Goal: Find specific page/section: Find specific page/section

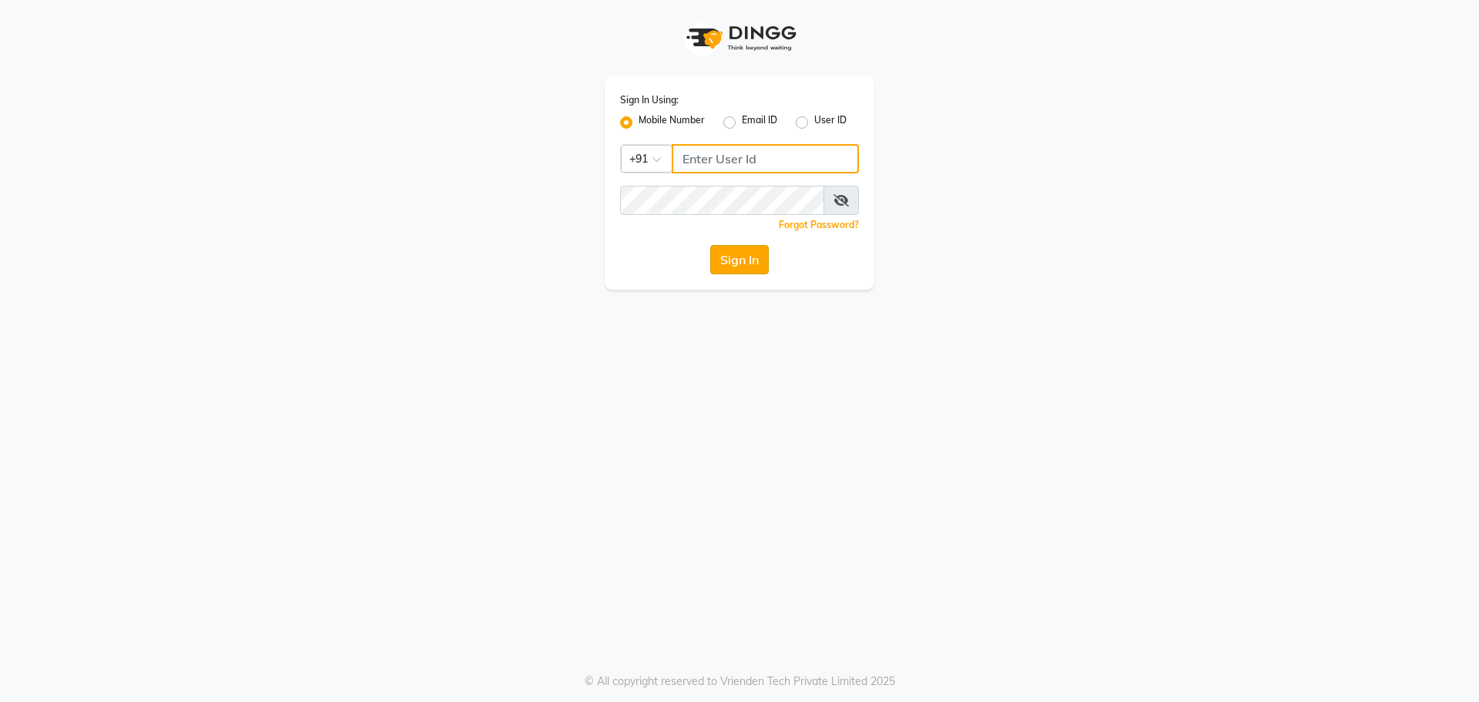
type input "8559033058"
click at [744, 263] on button "Sign In" at bounding box center [739, 259] width 59 height 29
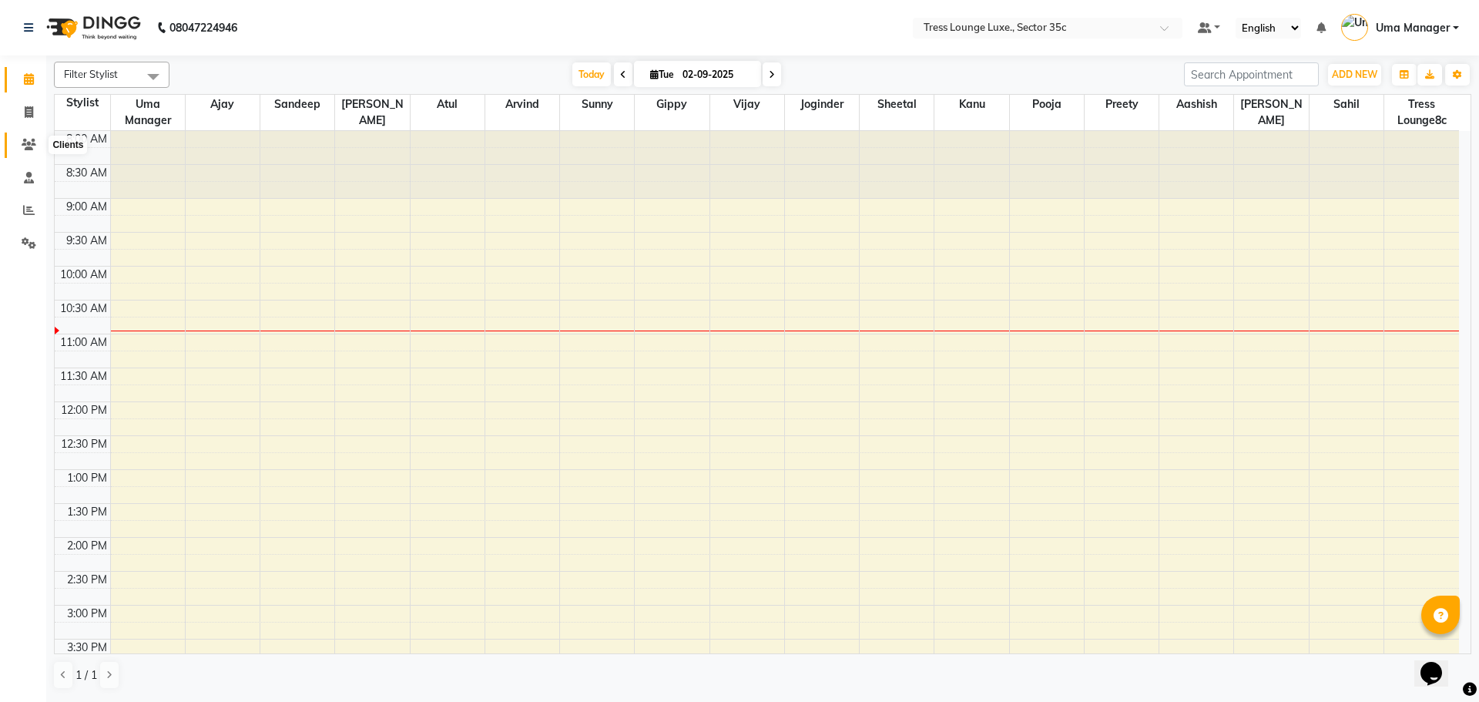
click at [26, 146] on icon at bounding box center [29, 145] width 15 height 12
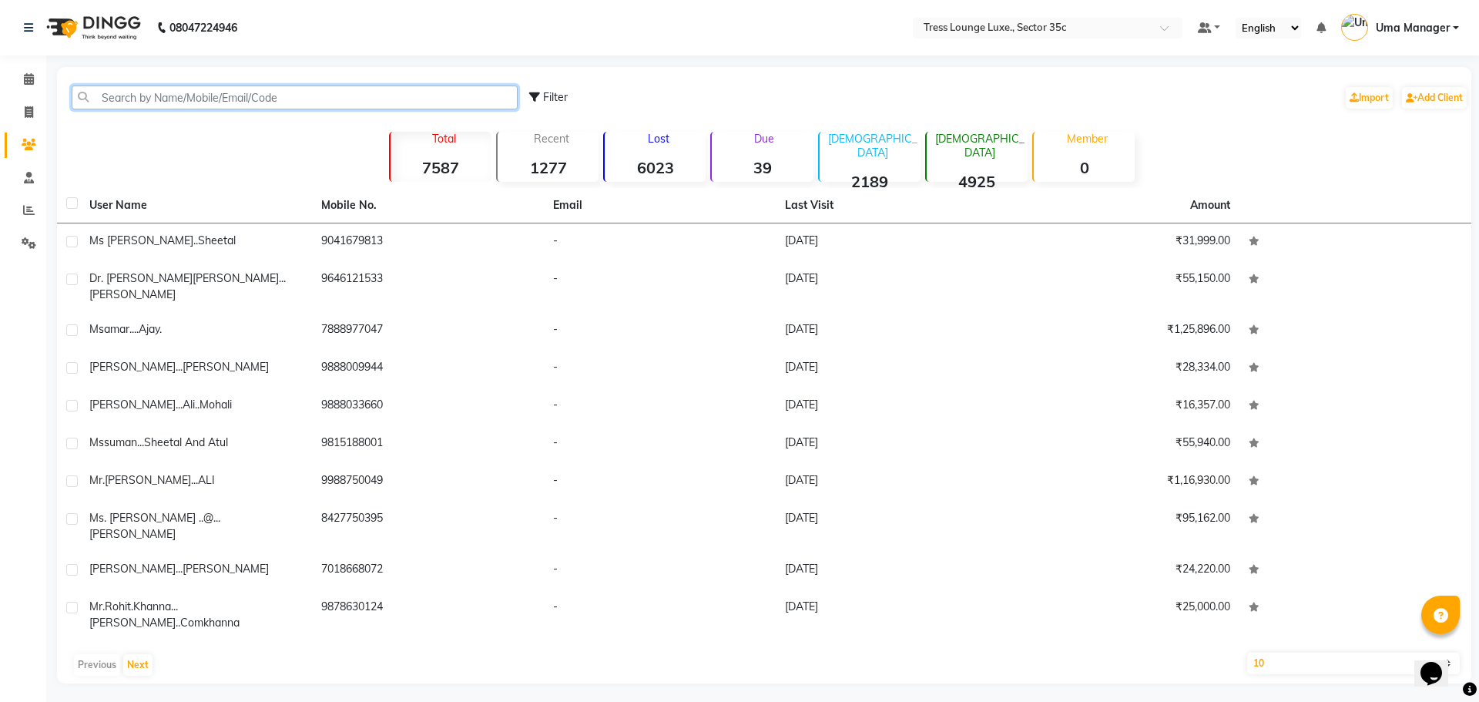
click at [186, 98] on input "text" at bounding box center [295, 98] width 446 height 24
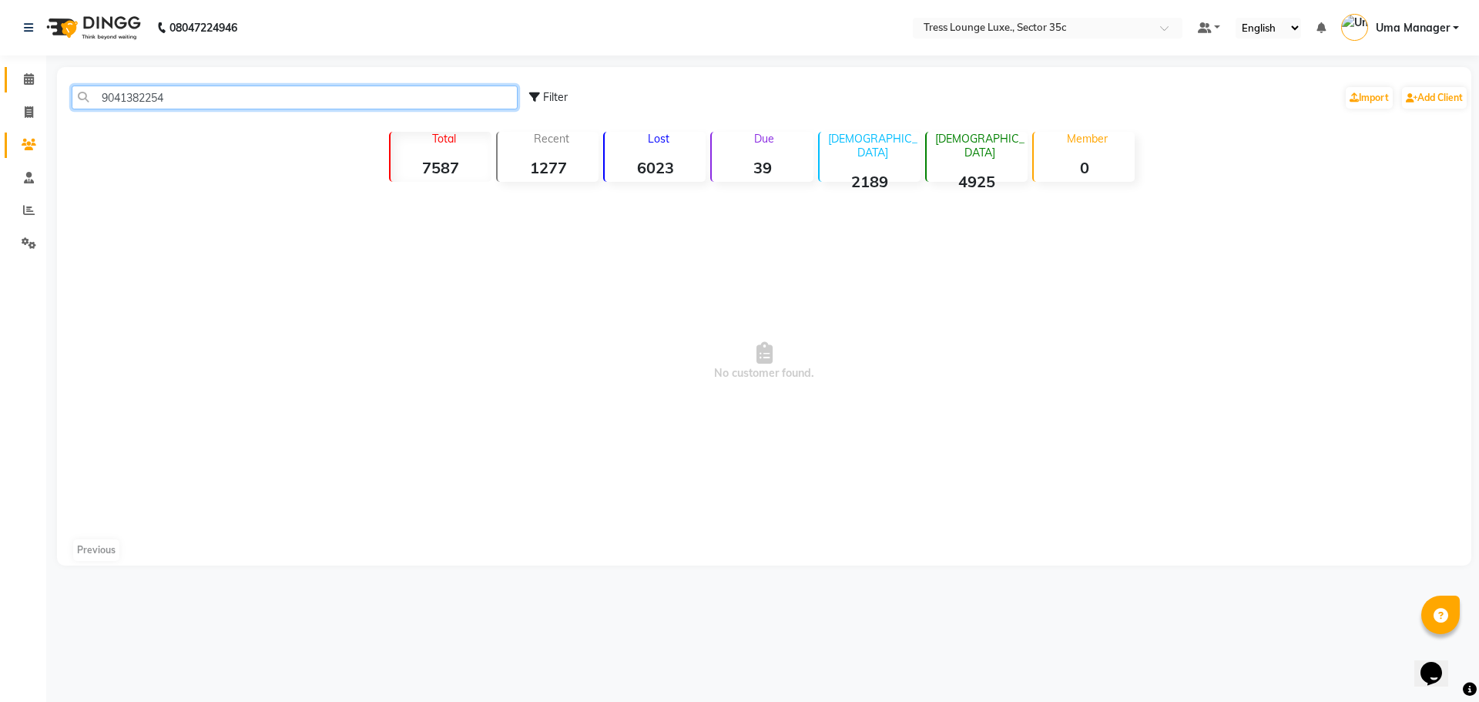
type input "9041382254"
click at [24, 75] on icon at bounding box center [29, 79] width 10 height 12
